Goal: Task Accomplishment & Management: Manage account settings

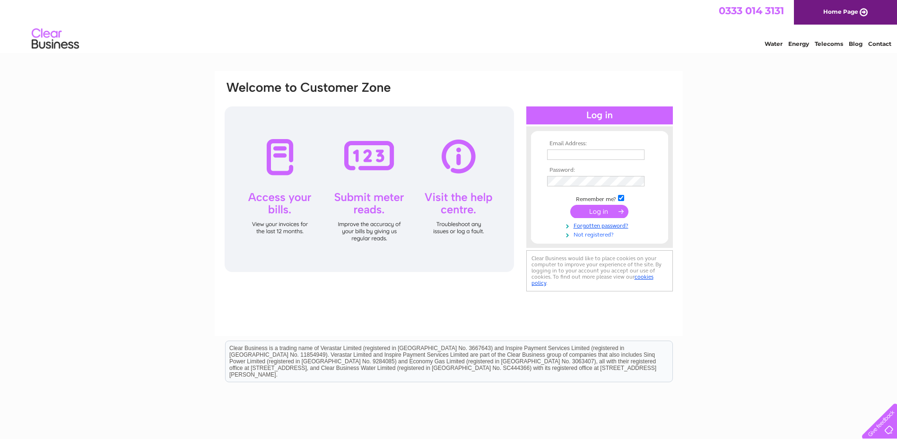
click at [593, 235] on link "Not registered?" at bounding box center [600, 233] width 107 height 9
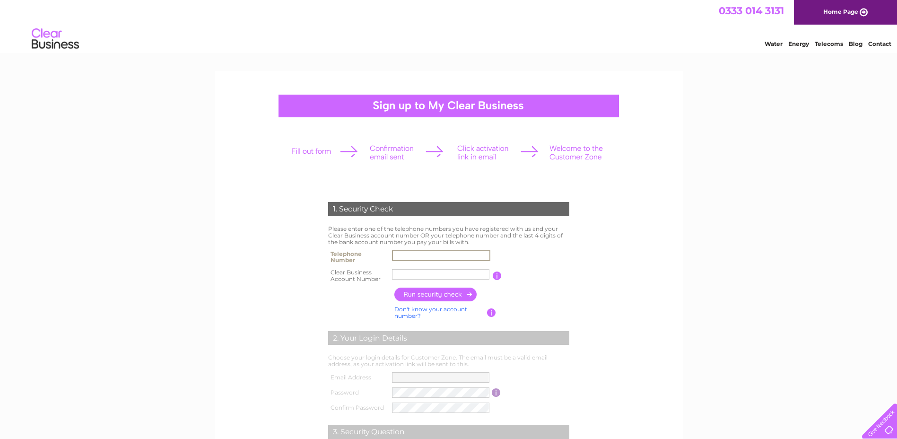
click at [430, 252] on input "text" at bounding box center [441, 255] width 98 height 11
type input "07977430531"
click at [431, 273] on input "text" at bounding box center [441, 274] width 98 height 11
type input "419795"
click at [455, 295] on input "button" at bounding box center [435, 295] width 83 height 14
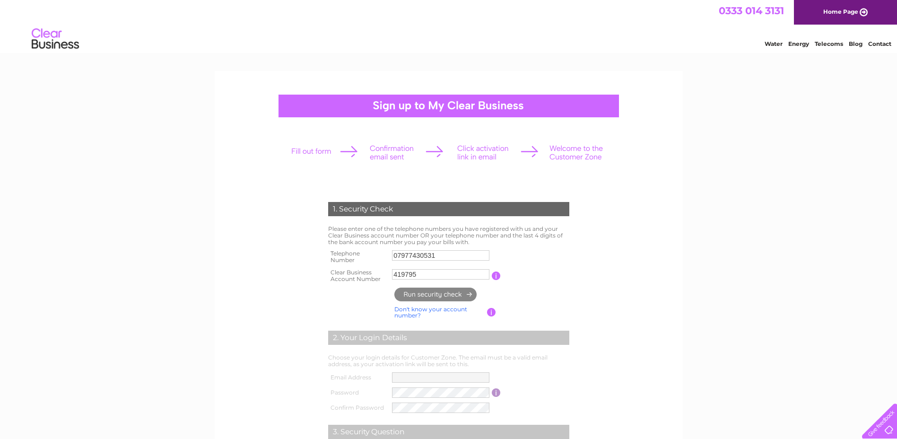
type input "**********"
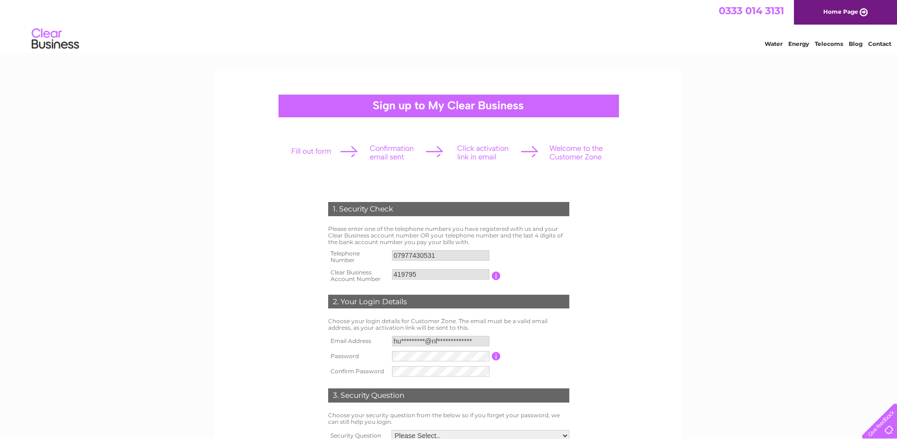
click at [496, 358] on input "button" at bounding box center [496, 356] width 9 height 9
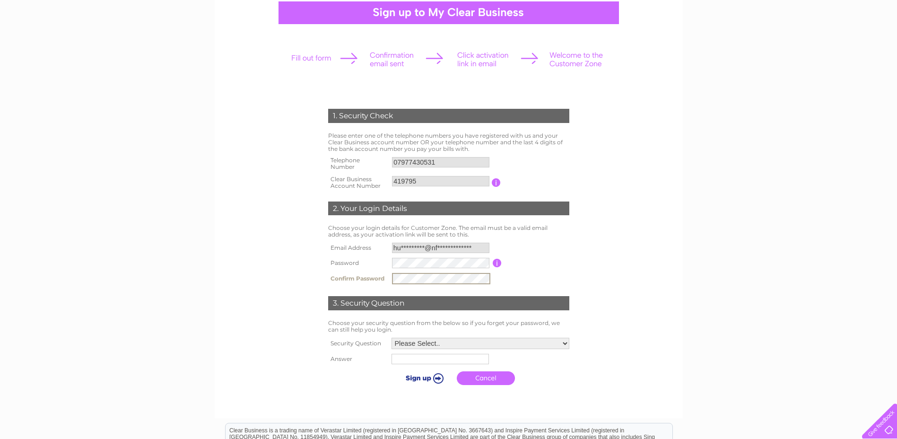
scroll to position [95, 0]
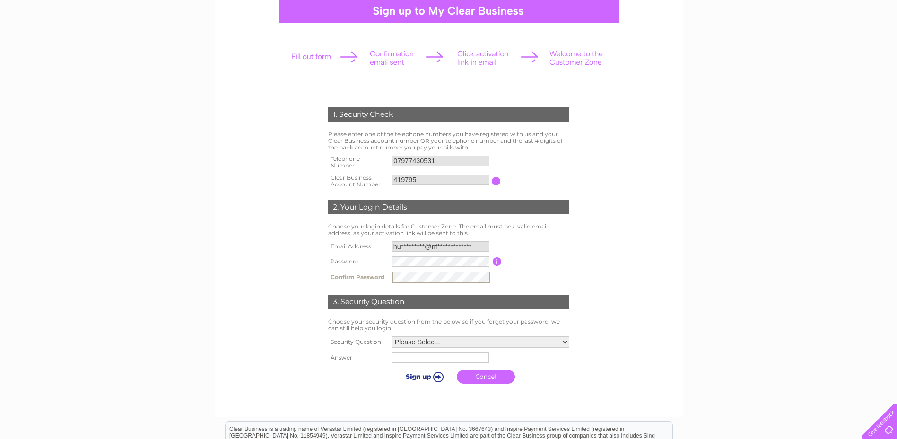
click at [512, 341] on select "Please Select.. In what town or city was your first job? In what town or city d…" at bounding box center [481, 341] width 178 height 11
select select "5"
click at [391, 336] on select "Please Select.. In what town or city was your first job? In what town or city d…" at bounding box center [480, 341] width 179 height 12
click at [454, 362] on input "text" at bounding box center [441, 356] width 98 height 11
type input "Elvis"
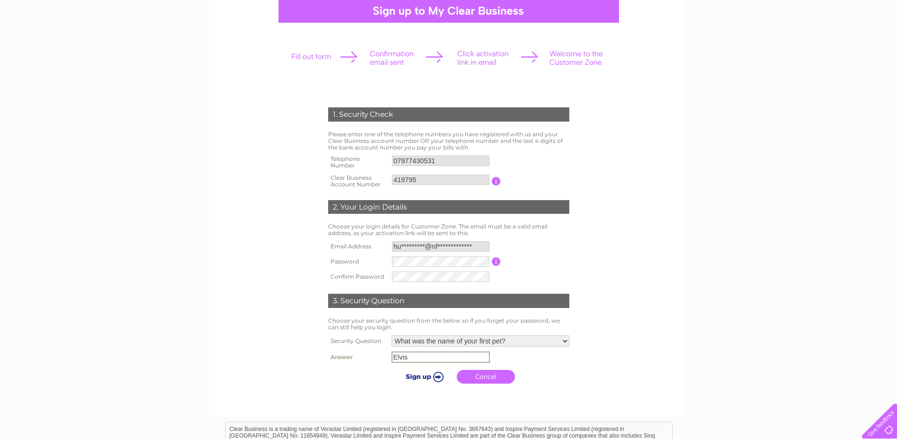
click at [436, 378] on input "submit" at bounding box center [423, 376] width 58 height 13
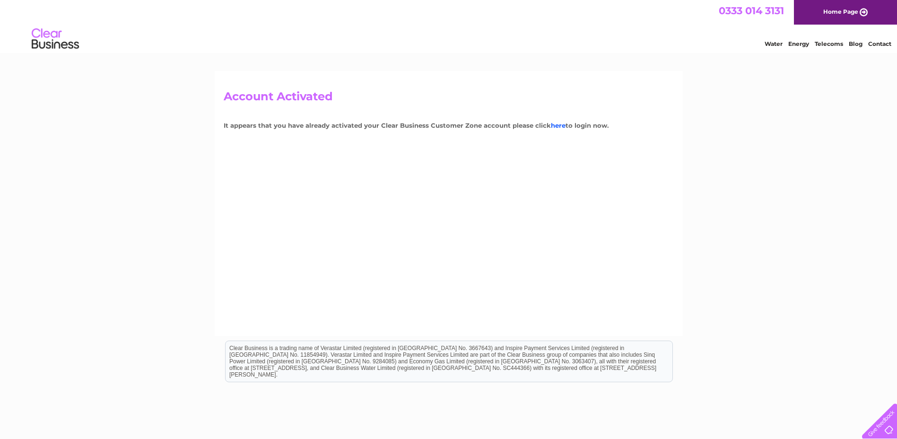
click at [553, 127] on link "here" at bounding box center [558, 126] width 15 height 8
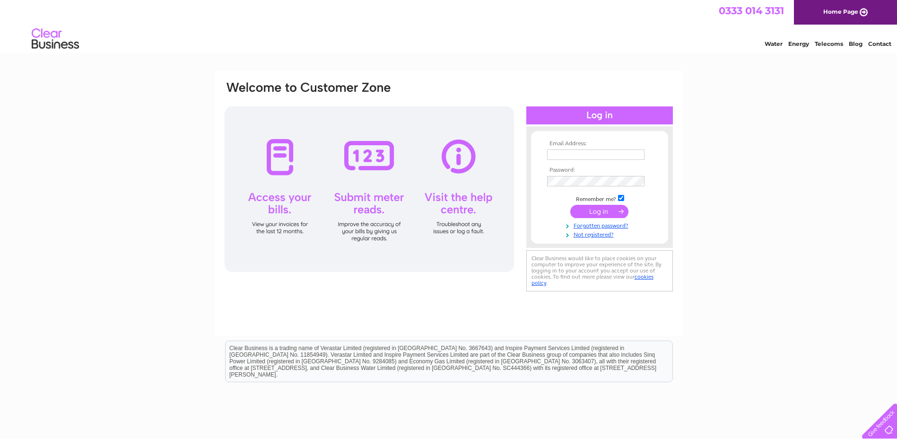
click at [570, 155] on input "text" at bounding box center [595, 154] width 97 height 10
type input "hugh_davies@nfumutual.co.uk"
click at [603, 210] on input "submit" at bounding box center [599, 212] width 58 height 13
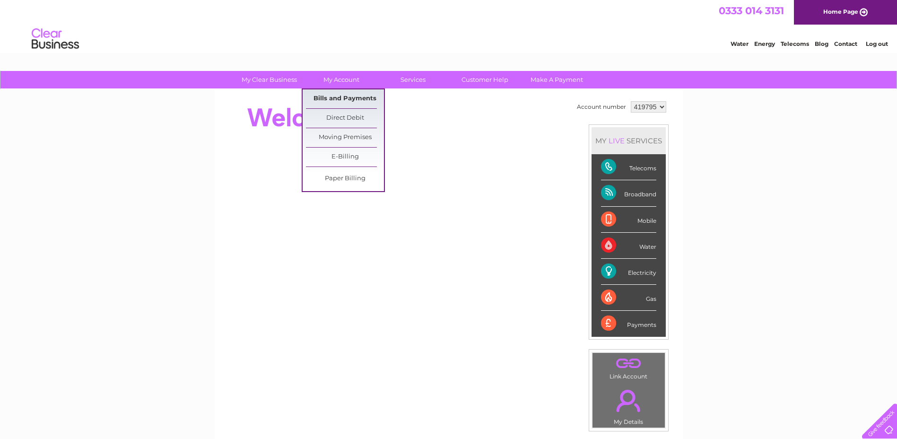
click at [359, 96] on link "Bills and Payments" at bounding box center [345, 98] width 78 height 19
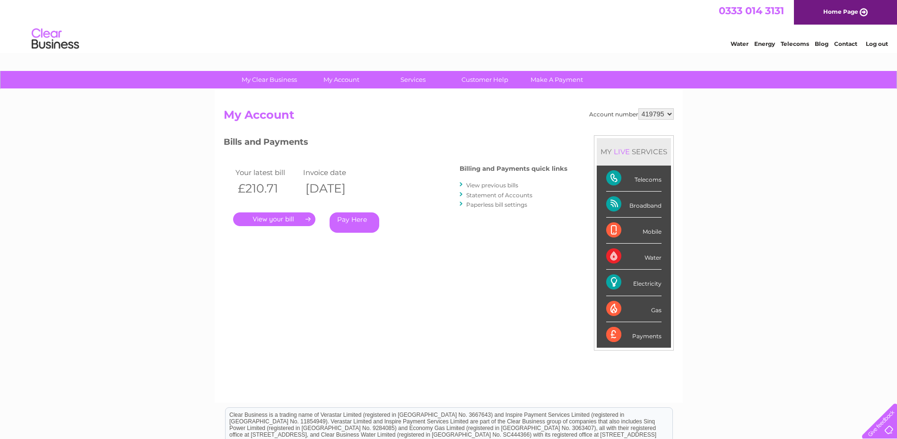
click at [494, 184] on link "View previous bills" at bounding box center [492, 185] width 52 height 7
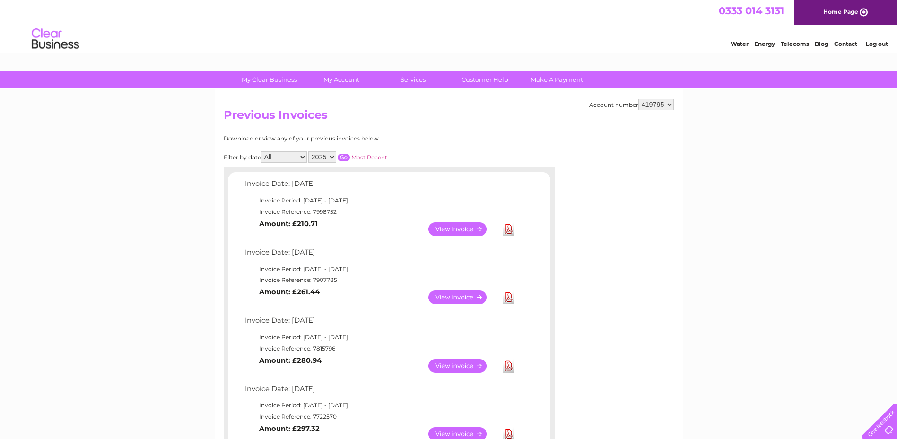
click at [465, 226] on link "View" at bounding box center [463, 229] width 70 height 14
click at [469, 297] on link "View" at bounding box center [463, 297] width 70 height 14
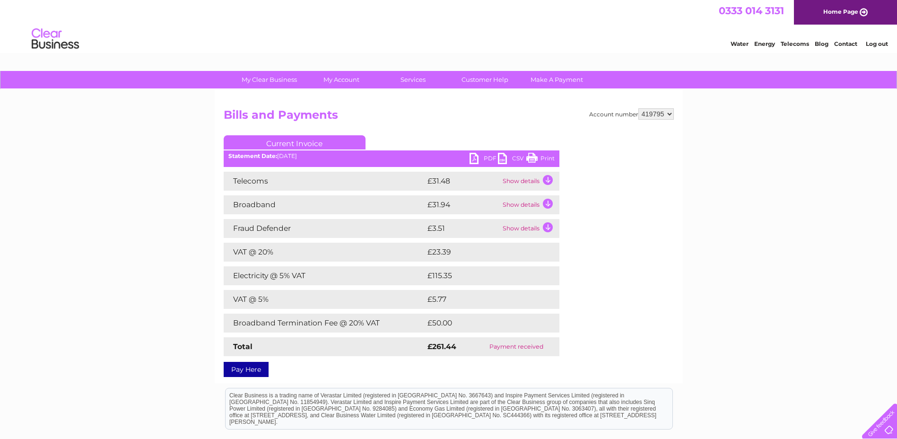
click at [543, 157] on link "Print" at bounding box center [540, 160] width 28 height 14
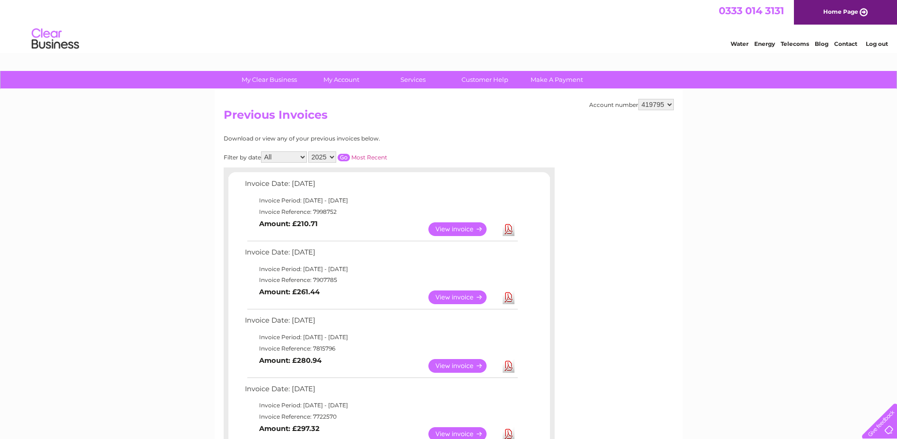
click at [454, 364] on link "View" at bounding box center [463, 366] width 70 height 14
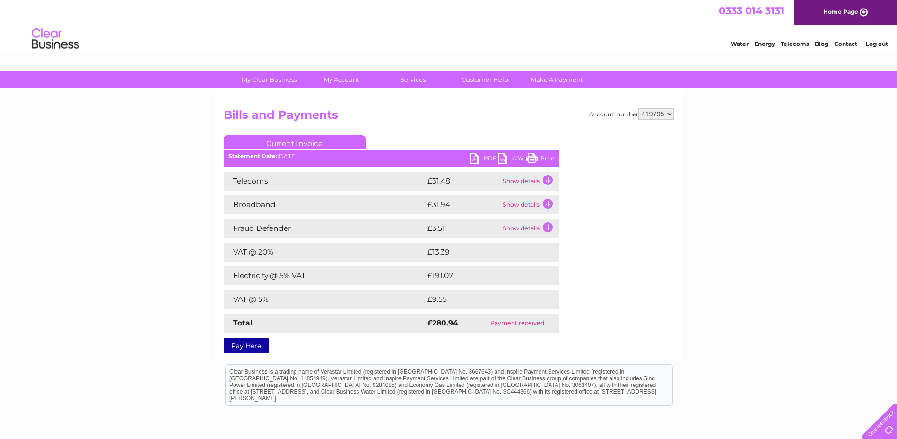
drag, startPoint x: 544, startPoint y: 158, endPoint x: 67, endPoint y: 24, distance: 495.3
click at [544, 158] on link "Print" at bounding box center [540, 160] width 28 height 14
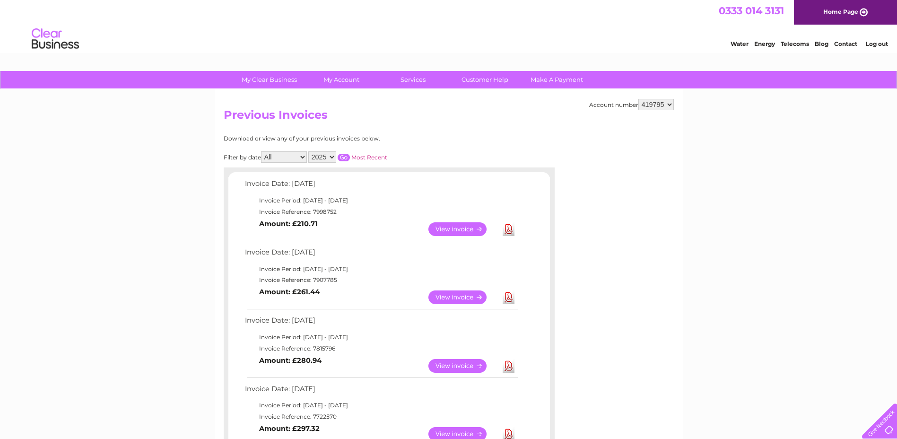
click at [461, 435] on link "View" at bounding box center [463, 434] width 70 height 14
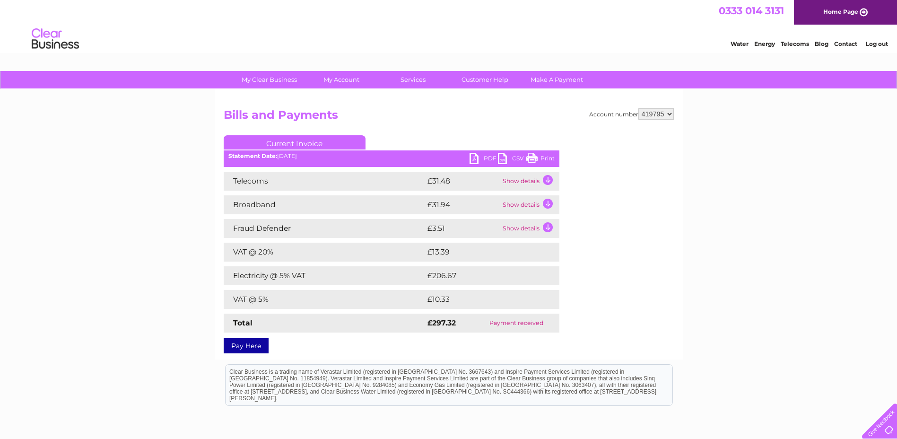
click at [546, 159] on link "Print" at bounding box center [540, 160] width 28 height 14
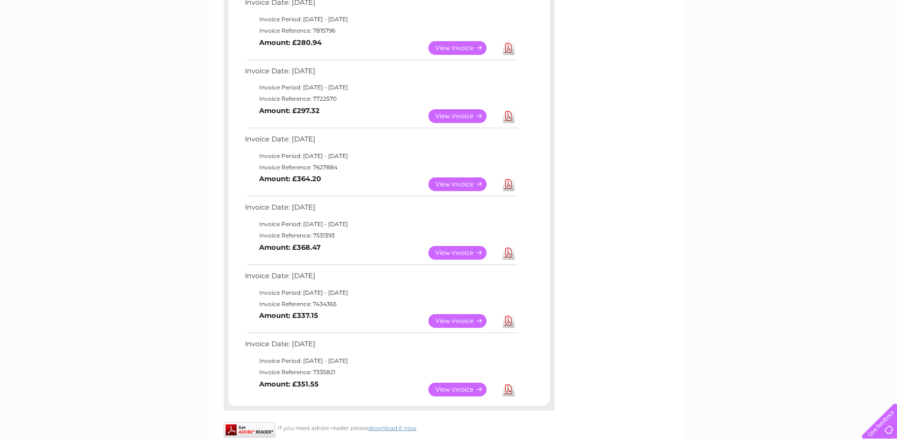
scroll to position [331, 0]
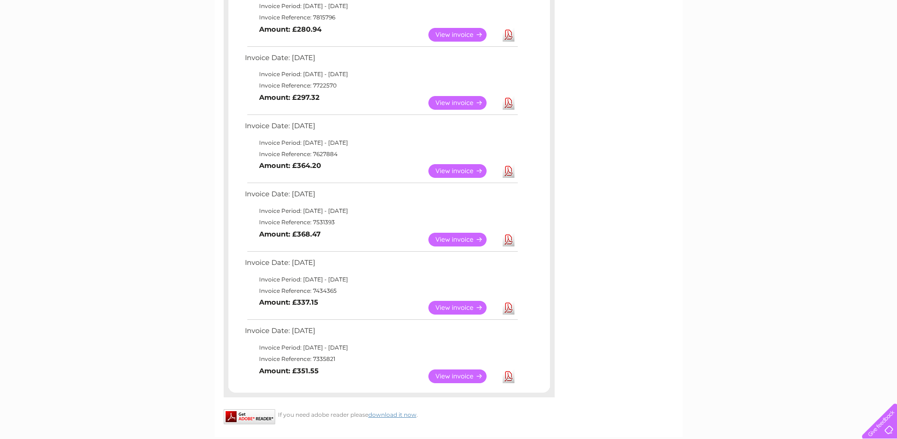
click at [450, 169] on link "View" at bounding box center [463, 171] width 70 height 14
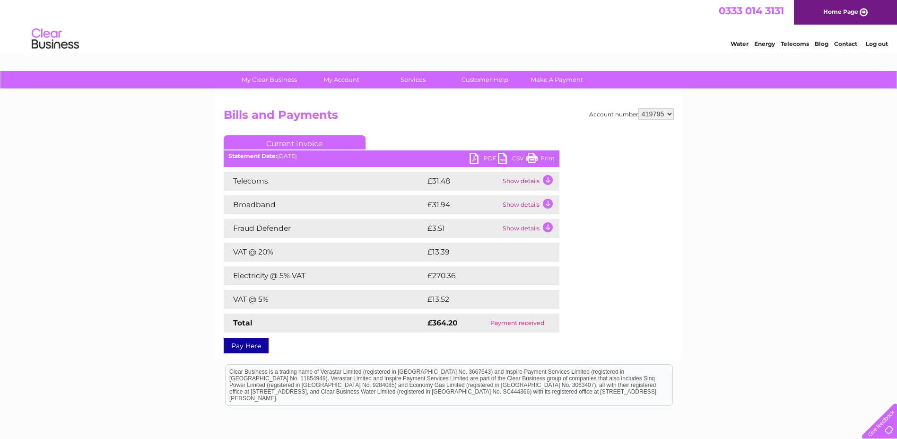
drag, startPoint x: 541, startPoint y: 157, endPoint x: 66, endPoint y: 25, distance: 493.3
click at [541, 157] on link "Print" at bounding box center [540, 160] width 28 height 14
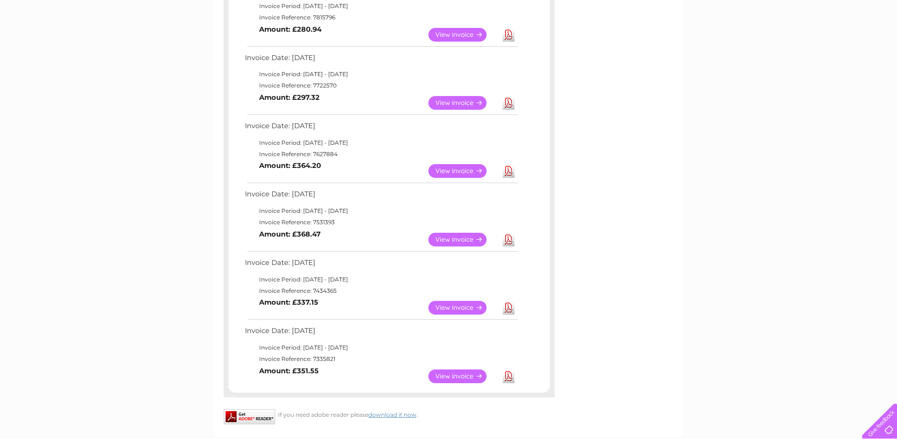
click at [444, 237] on link "View" at bounding box center [463, 240] width 70 height 14
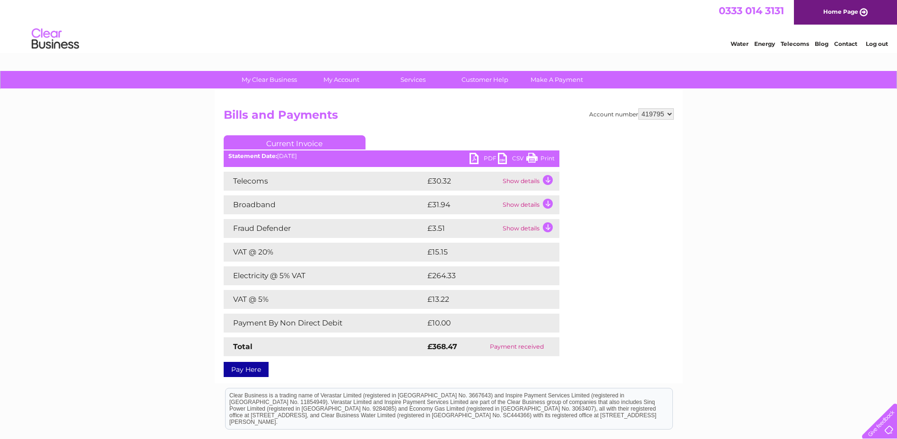
drag, startPoint x: 542, startPoint y: 156, endPoint x: 66, endPoint y: 2, distance: 501.0
click at [542, 156] on link "Print" at bounding box center [540, 160] width 28 height 14
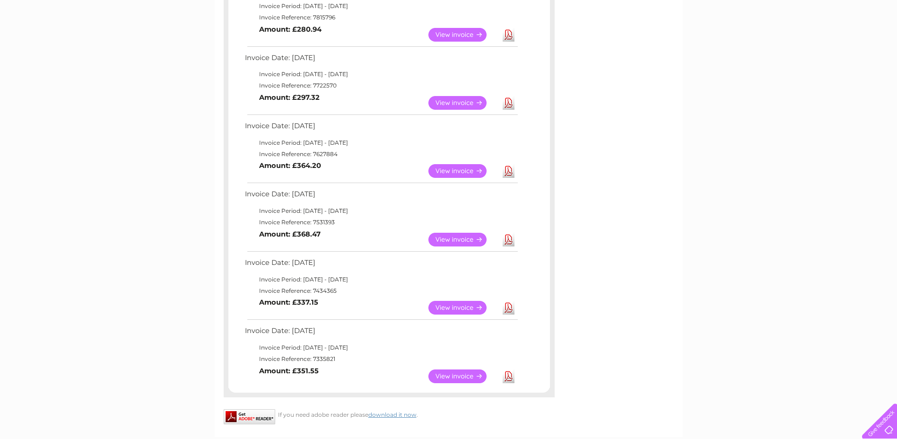
click at [454, 306] on link "View" at bounding box center [463, 308] width 70 height 14
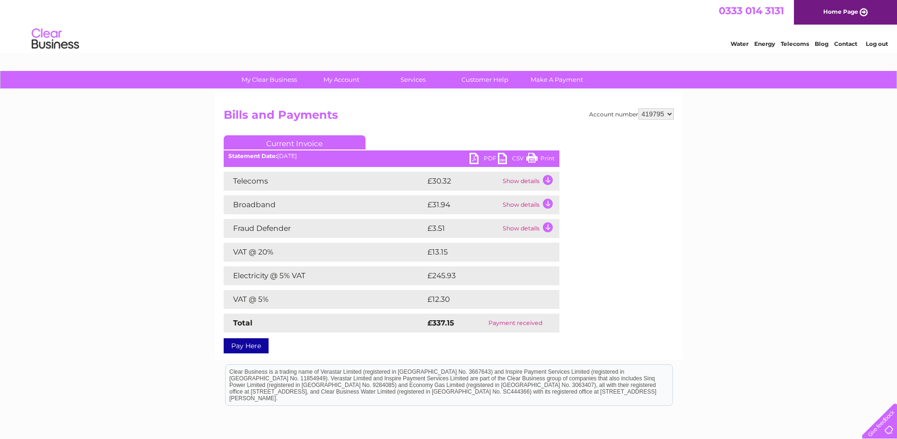
click at [541, 158] on link "Print" at bounding box center [540, 160] width 28 height 14
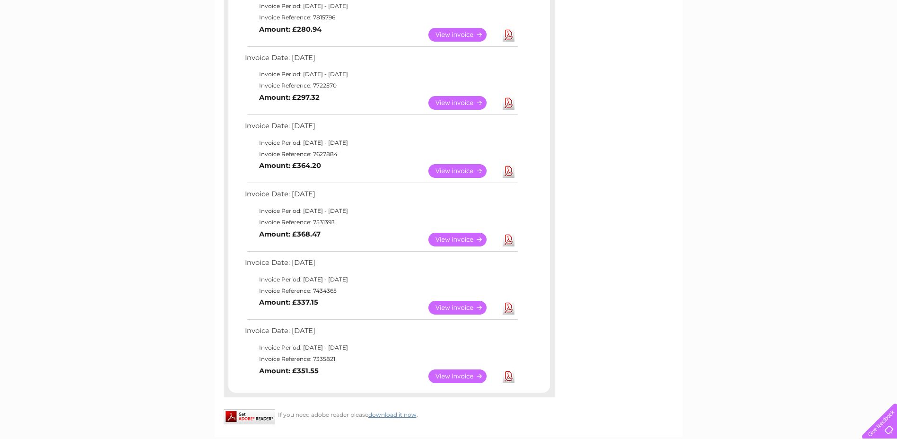
click at [465, 372] on link "View" at bounding box center [463, 376] width 70 height 14
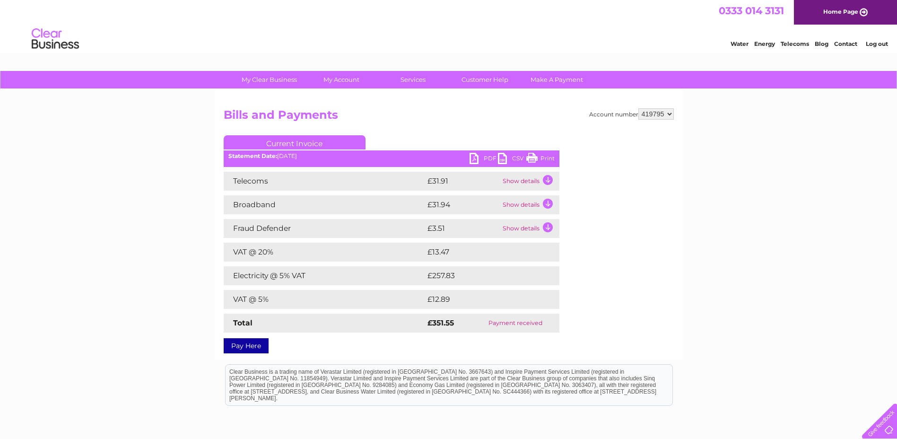
click at [544, 155] on link "Print" at bounding box center [540, 160] width 28 height 14
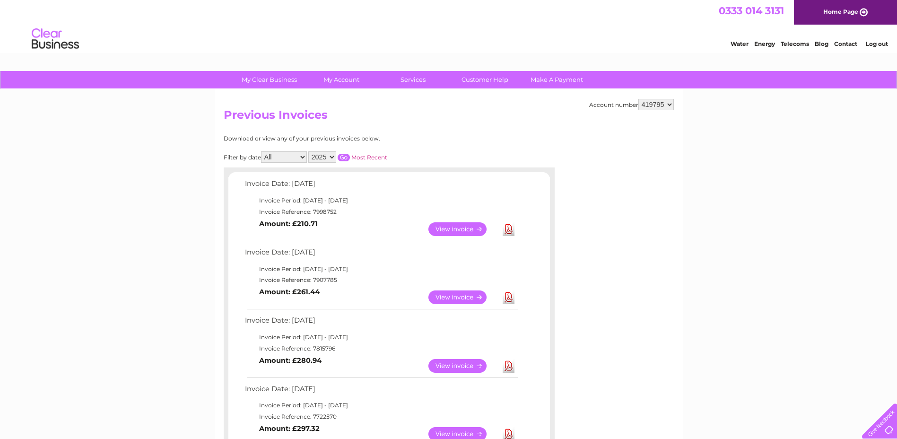
click at [332, 156] on select "2025 2024 2023 2022" at bounding box center [322, 156] width 28 height 11
click at [874, 44] on link "Log out" at bounding box center [877, 43] width 22 height 7
